Goal: Information Seeking & Learning: Learn about a topic

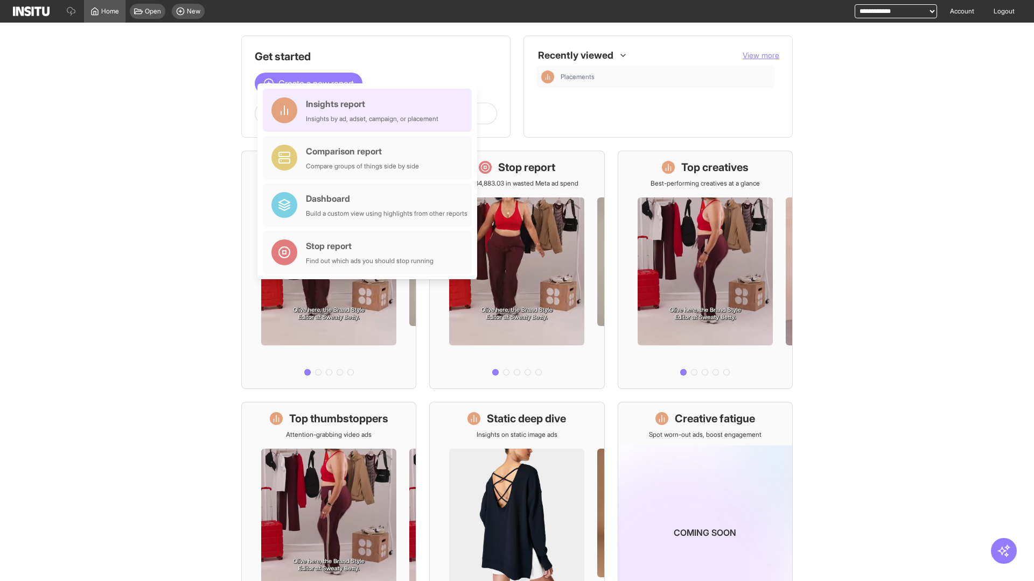
click at [370, 110] on div "Insights report Insights by ad, adset, campaign, or placement" at bounding box center [372, 110] width 132 height 26
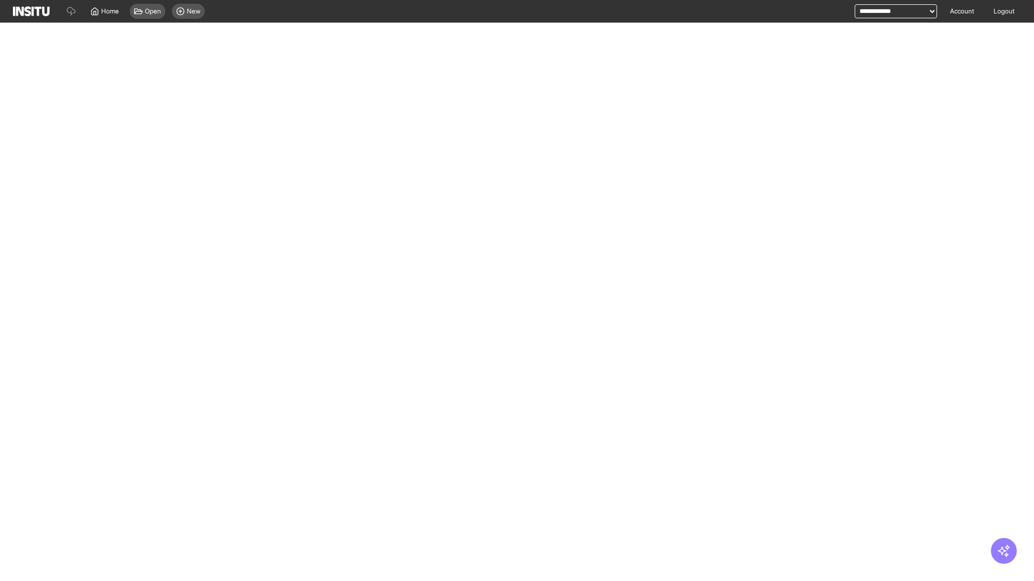
select select "**"
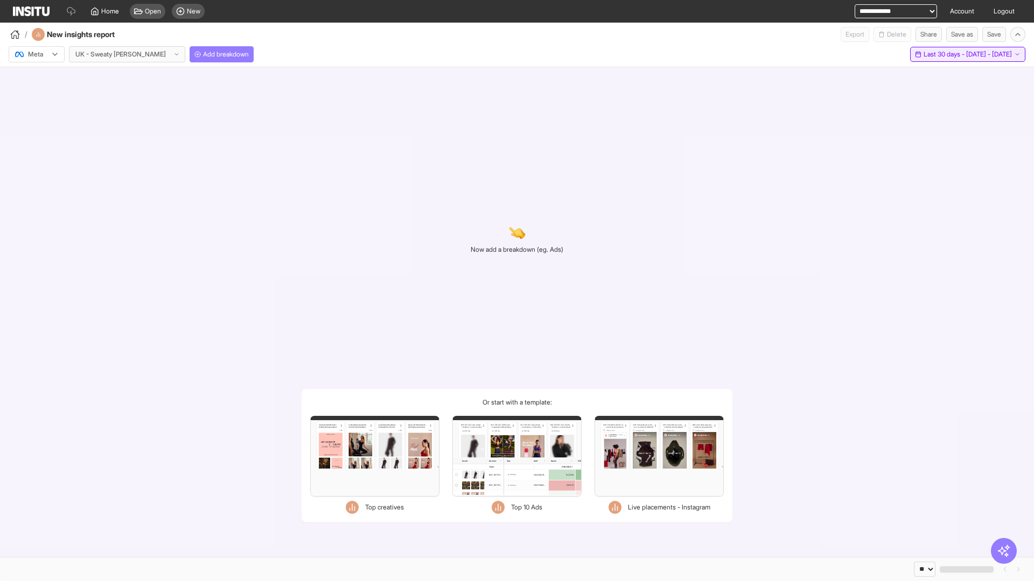
click at [943, 54] on span "Last 30 days - [DATE] - [DATE]" at bounding box center [967, 54] width 88 height 9
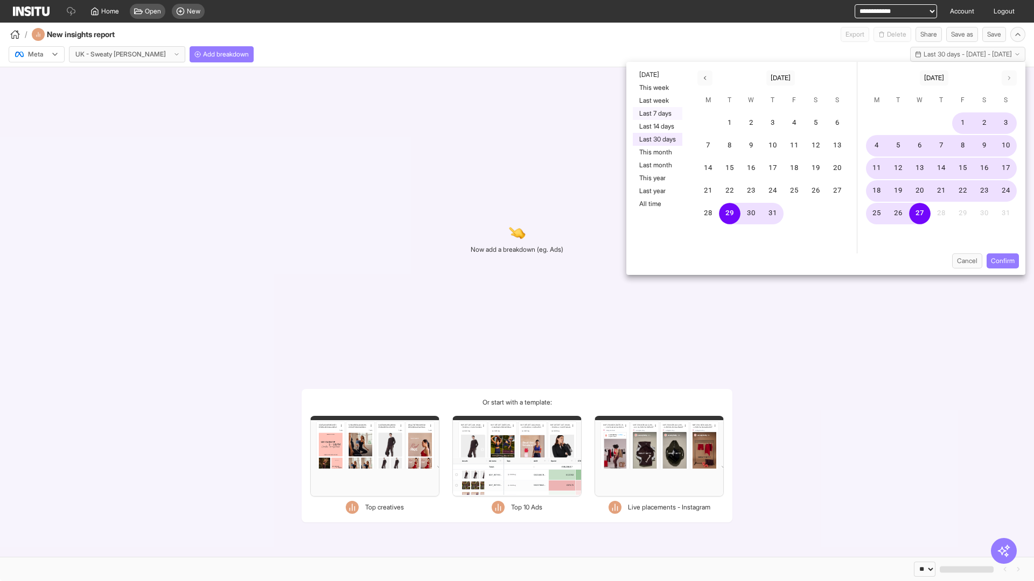
click at [656, 114] on button "Last 7 days" at bounding box center [658, 113] width 50 height 13
